Goal: Find specific page/section: Find specific page/section

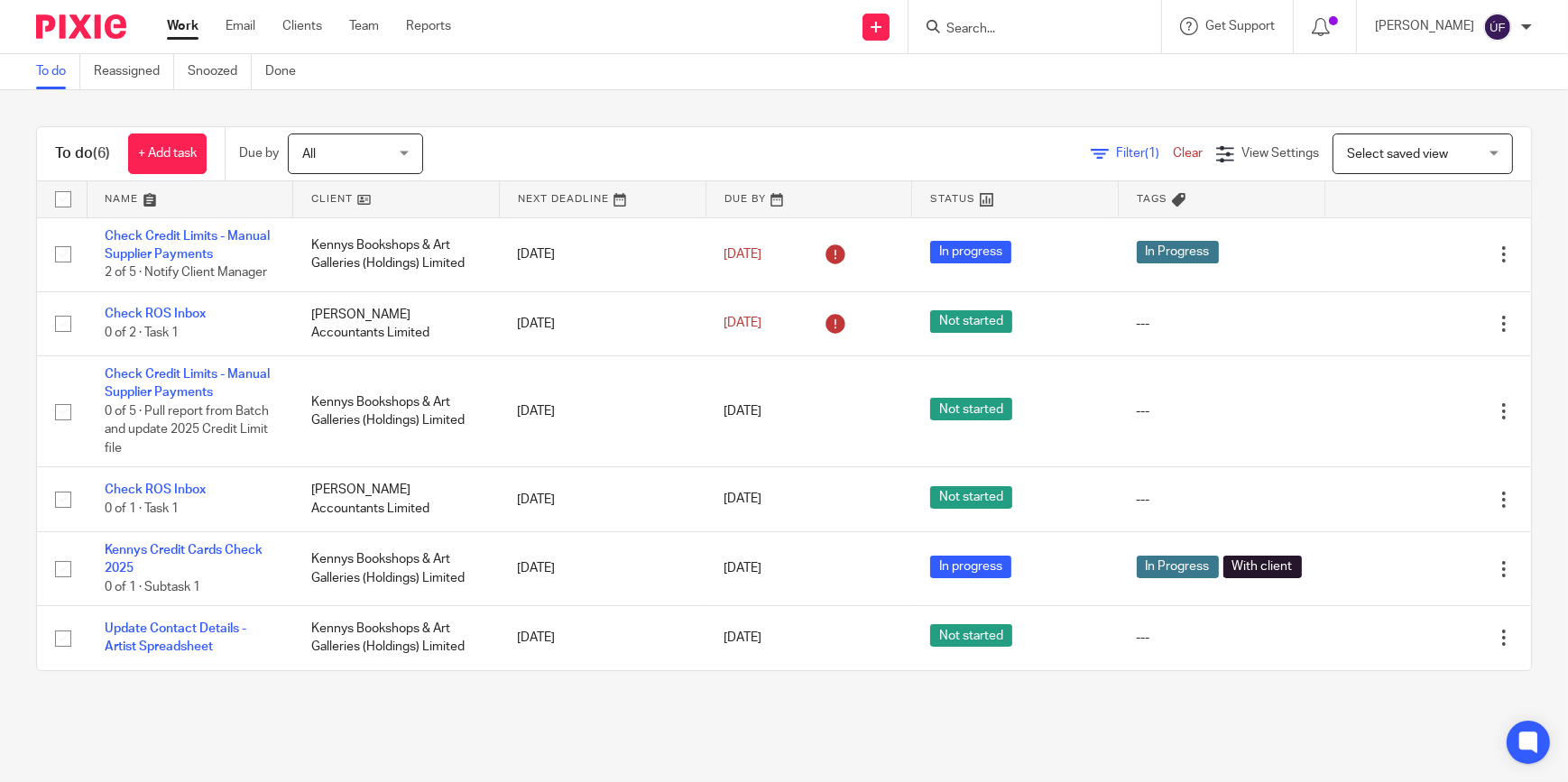
click at [1037, 34] on input "Search" at bounding box center [1026, 29] width 162 height 16
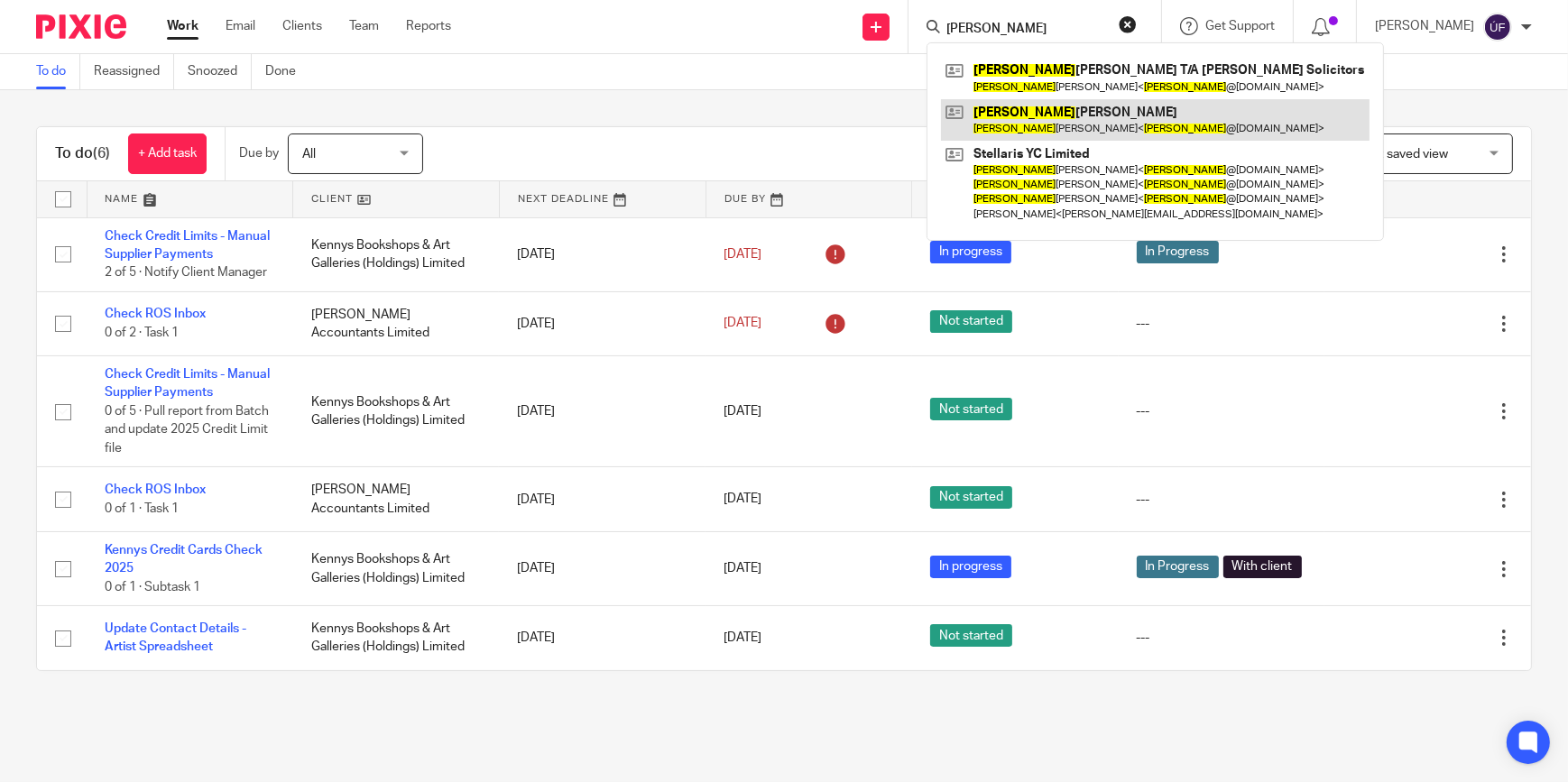
type input "[PERSON_NAME]"
click at [1072, 112] on link at bounding box center [1155, 120] width 428 height 42
